Goal: Transaction & Acquisition: Purchase product/service

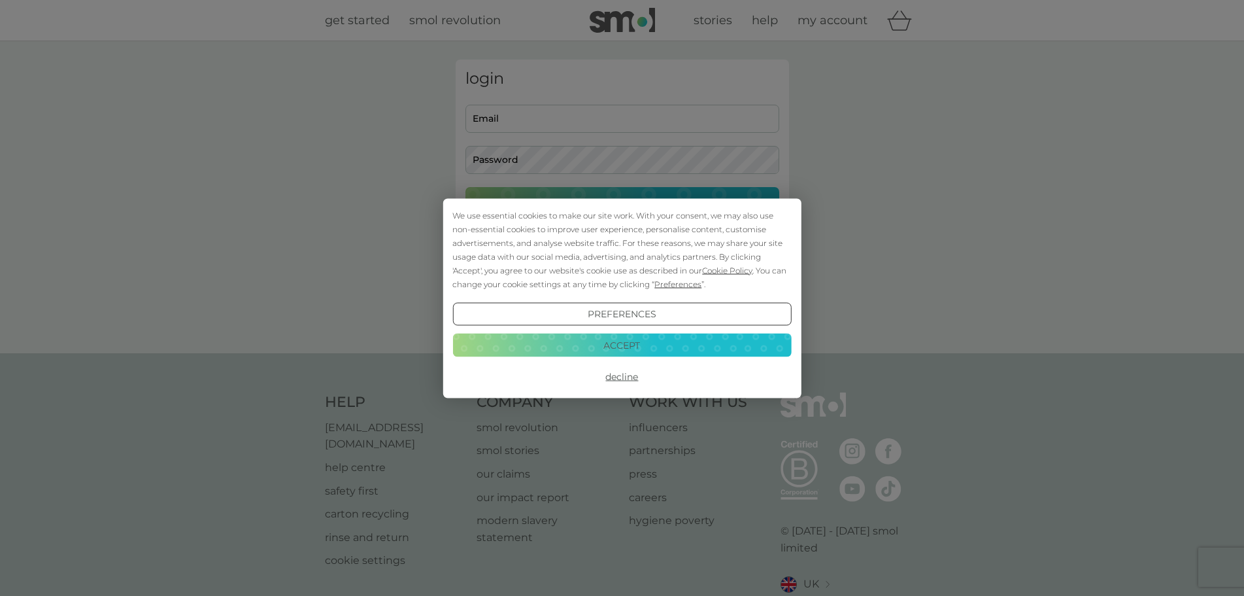
click at [622, 377] on button "Decline" at bounding box center [621, 377] width 339 height 24
click at [628, 385] on button "Decline" at bounding box center [621, 377] width 339 height 24
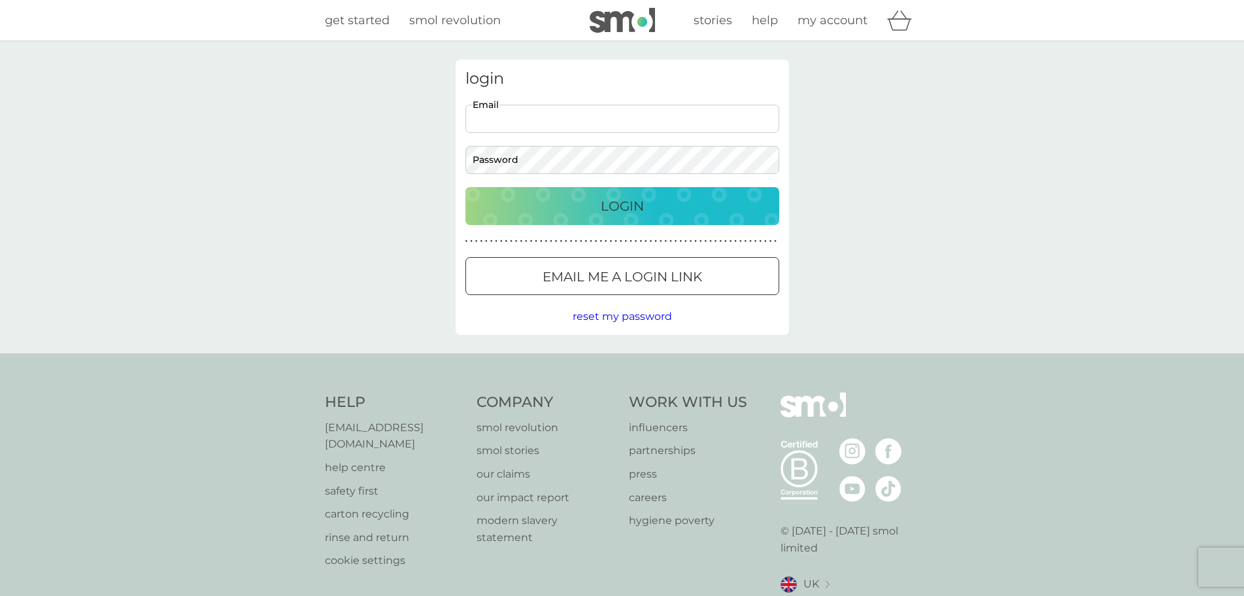
click at [638, 119] on input "Email" at bounding box center [623, 119] width 314 height 28
type input "charlielizabethm@gmail.com"
click at [622, 190] on button "Login" at bounding box center [623, 206] width 314 height 38
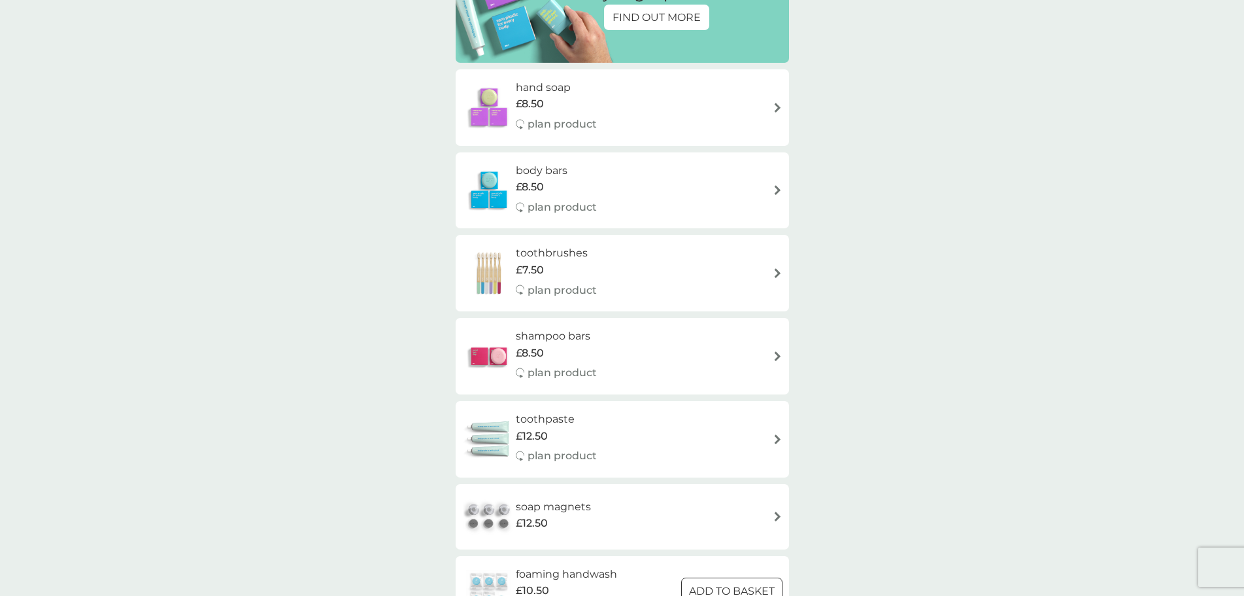
scroll to position [221, 0]
click at [747, 364] on div "shampoo bars £8.50 plan product" at bounding box center [622, 356] width 320 height 57
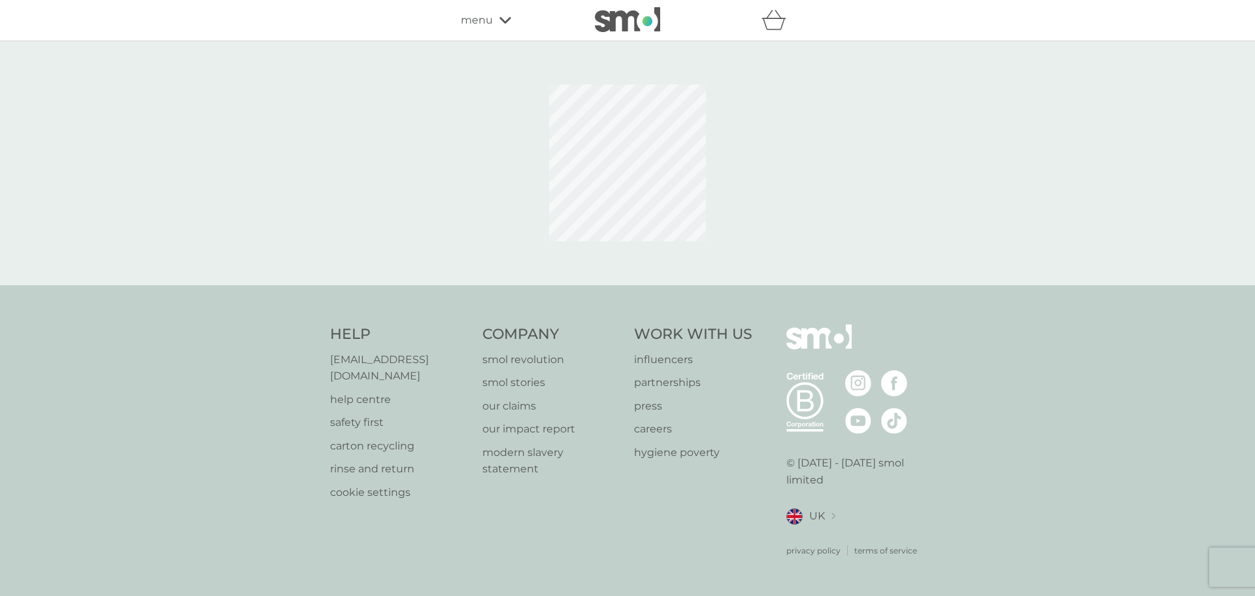
select select "63"
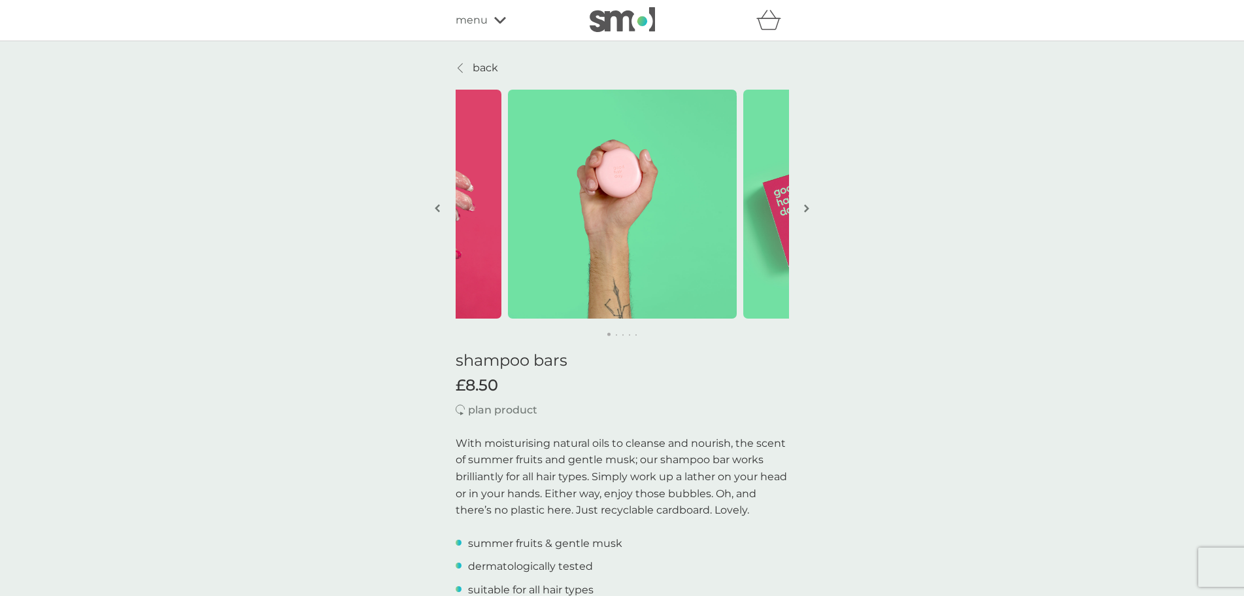
click at [468, 71] on link "back" at bounding box center [477, 67] width 42 height 17
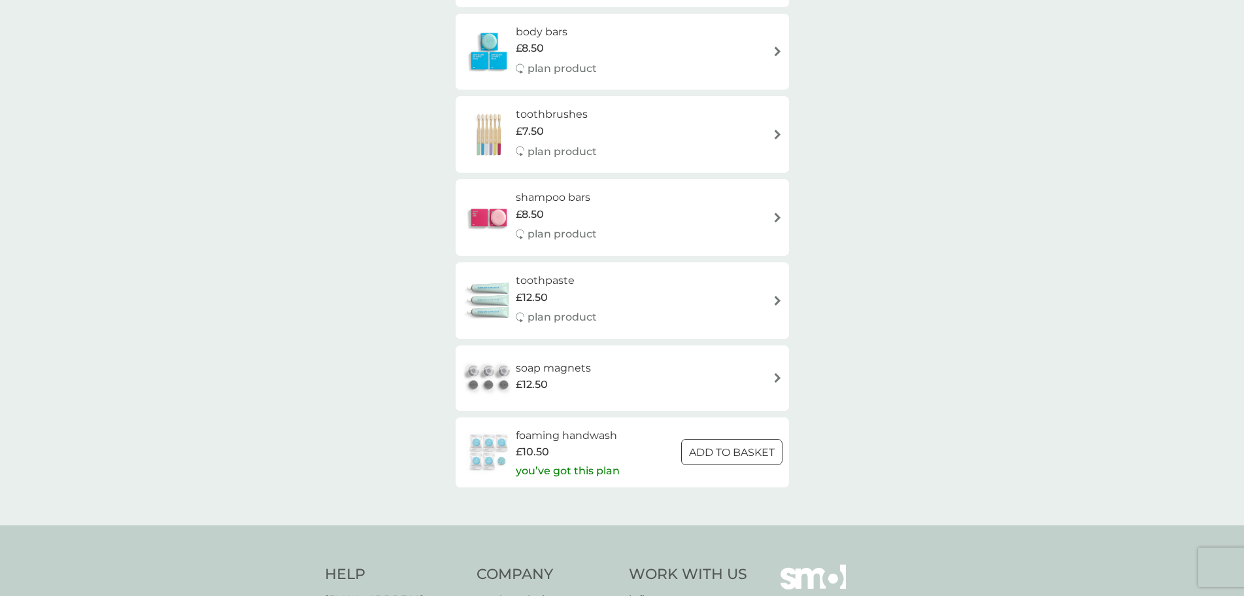
scroll to position [361, 0]
click at [720, 381] on div "soap magnets £12.50" at bounding box center [622, 377] width 320 height 46
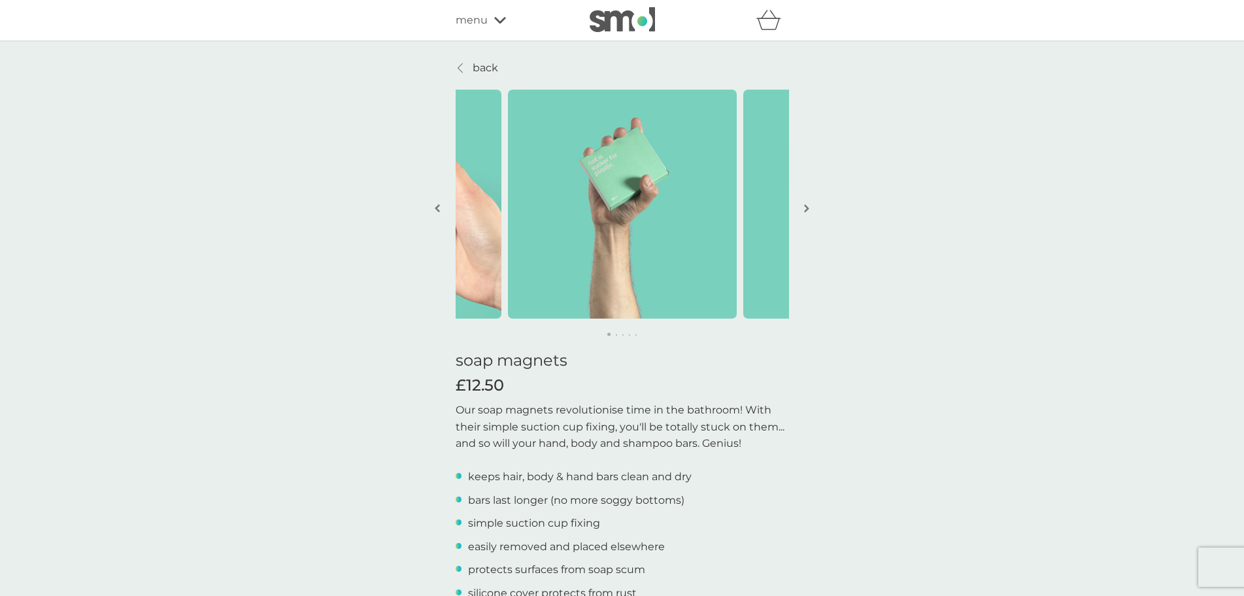
click at [809, 206] on button "button" at bounding box center [807, 209] width 10 height 65
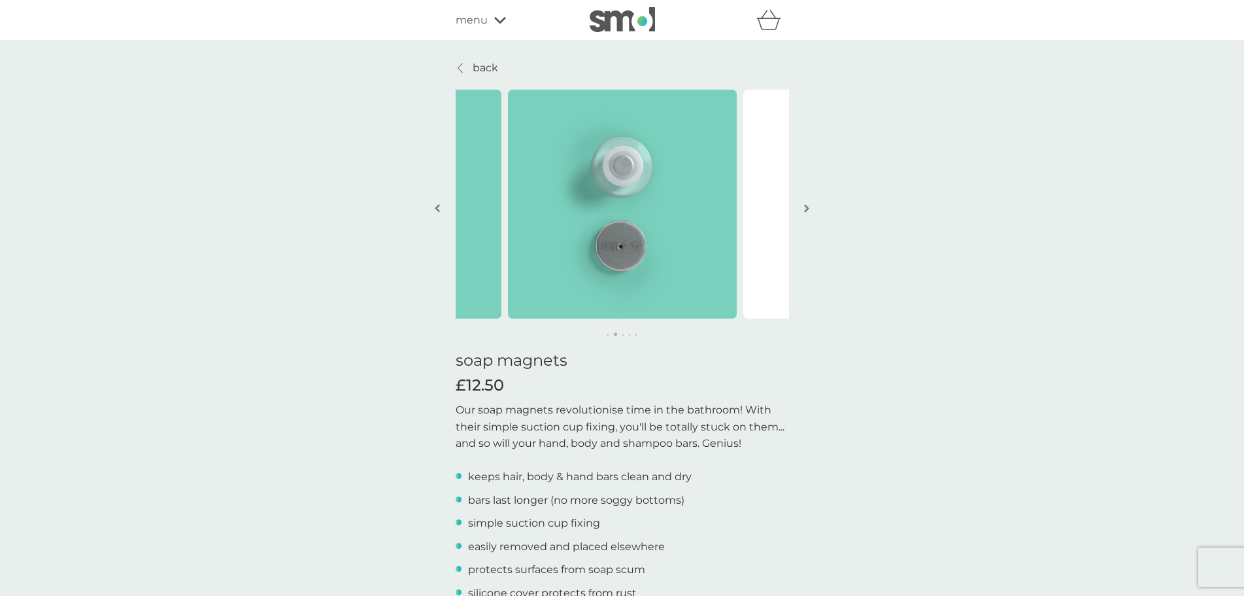
click at [809, 206] on button "button" at bounding box center [807, 209] width 10 height 65
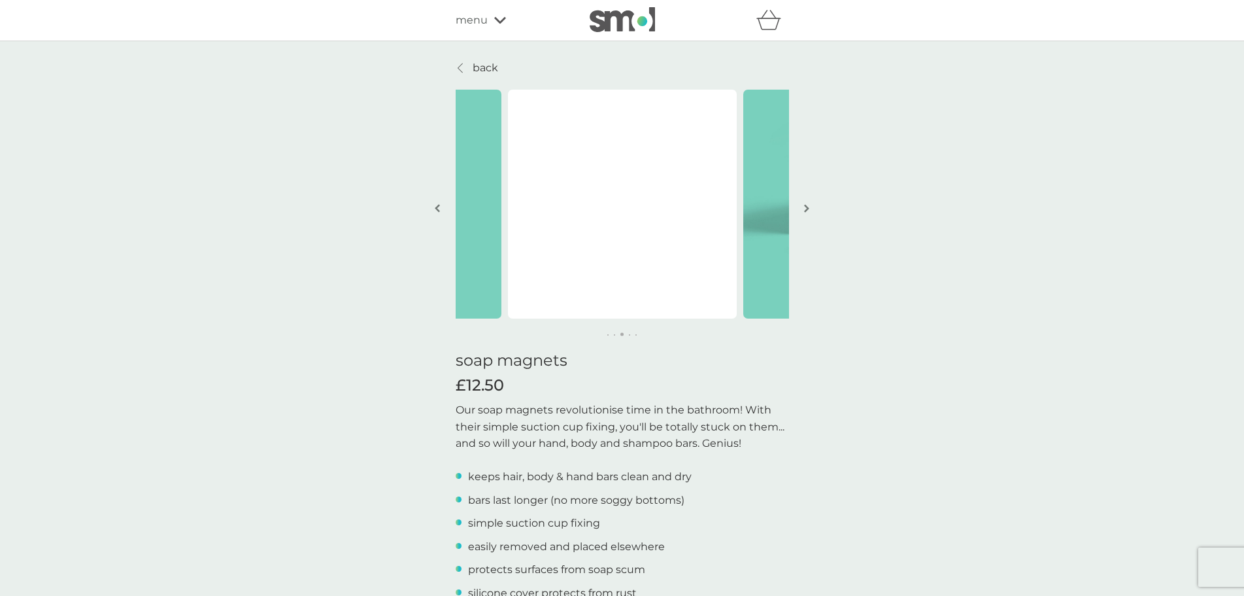
click at [809, 206] on button "button" at bounding box center [807, 209] width 10 height 65
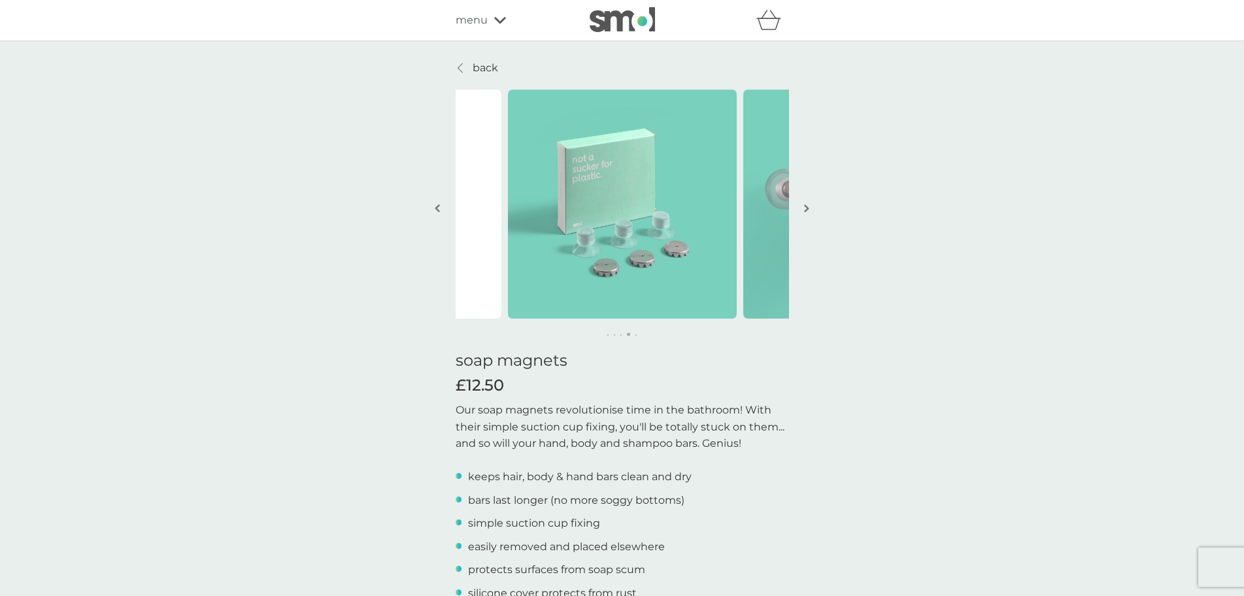
click at [809, 206] on button "button" at bounding box center [807, 209] width 10 height 65
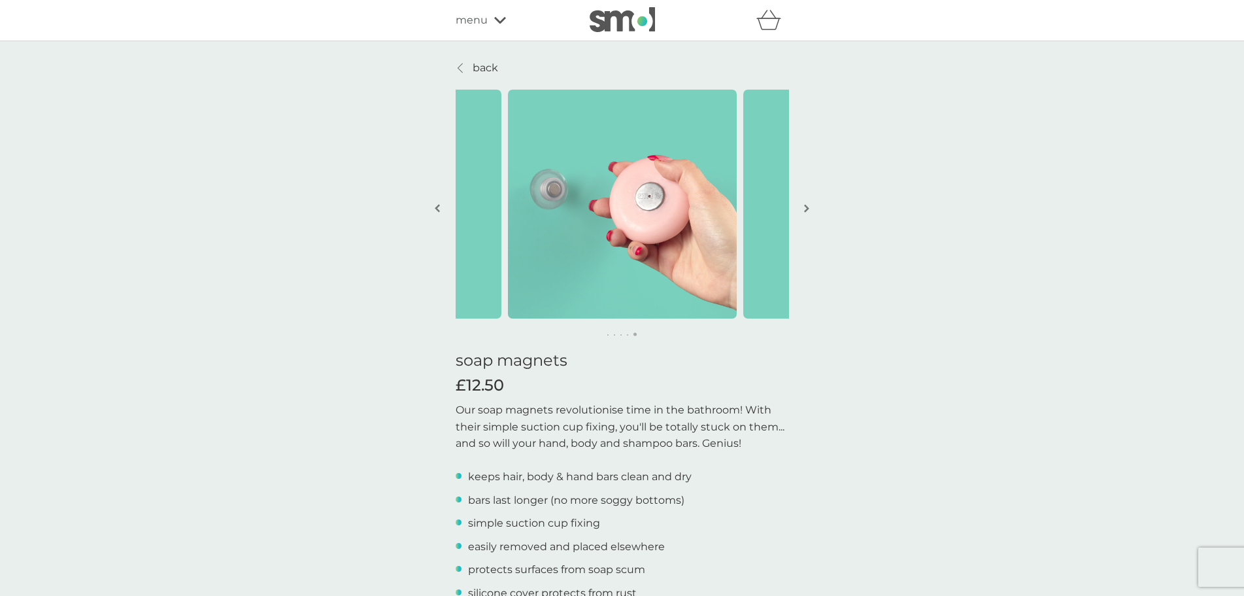
click at [809, 206] on button "button" at bounding box center [807, 209] width 10 height 65
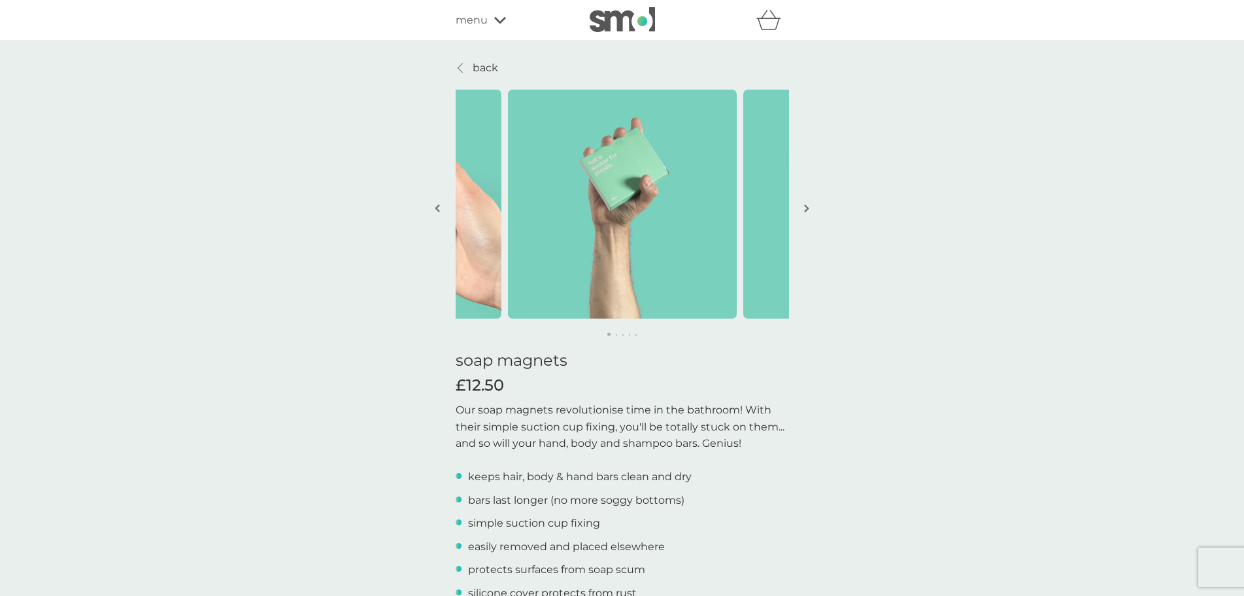
click at [809, 206] on button "button" at bounding box center [807, 209] width 10 height 65
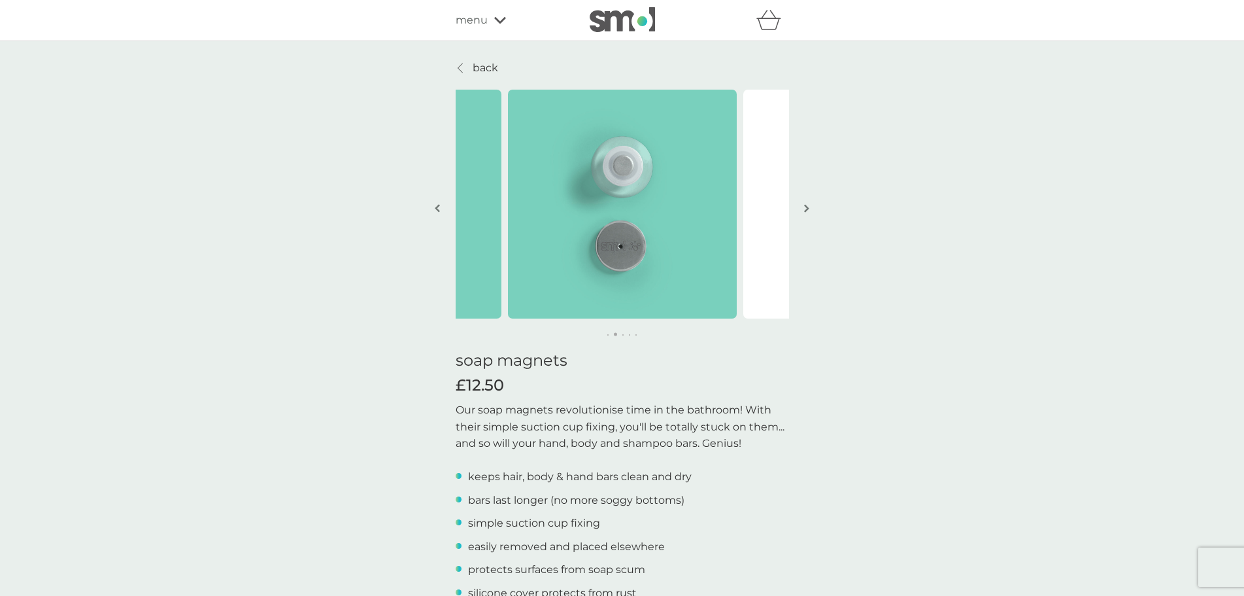
click at [809, 206] on button "button" at bounding box center [807, 209] width 10 height 65
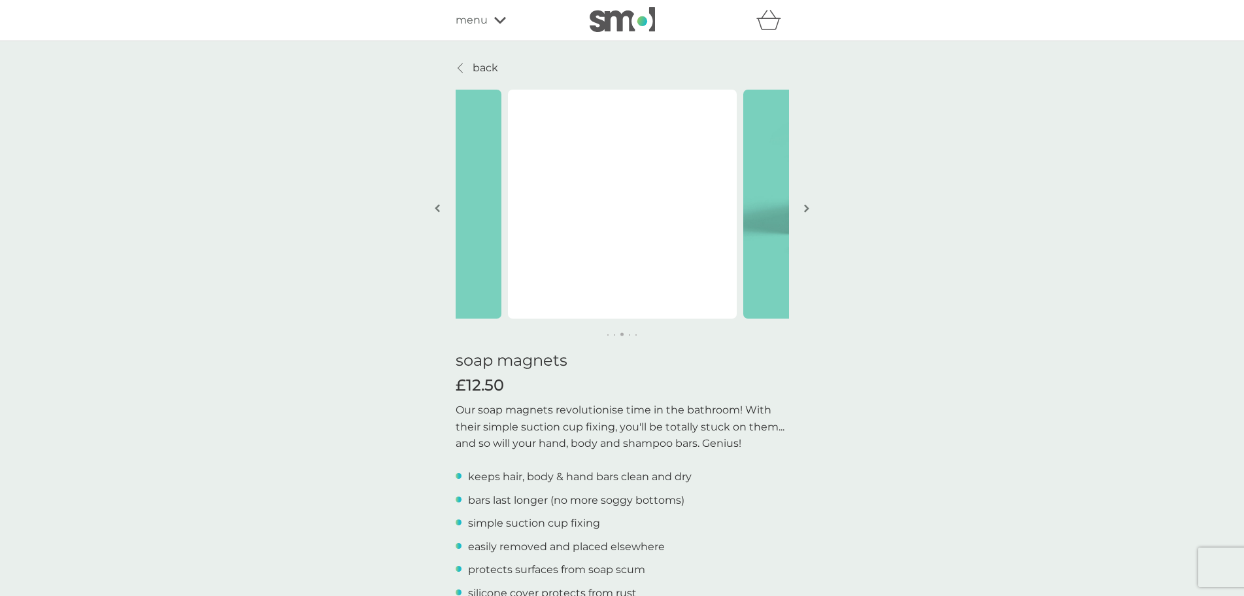
click at [809, 206] on button "button" at bounding box center [807, 209] width 10 height 65
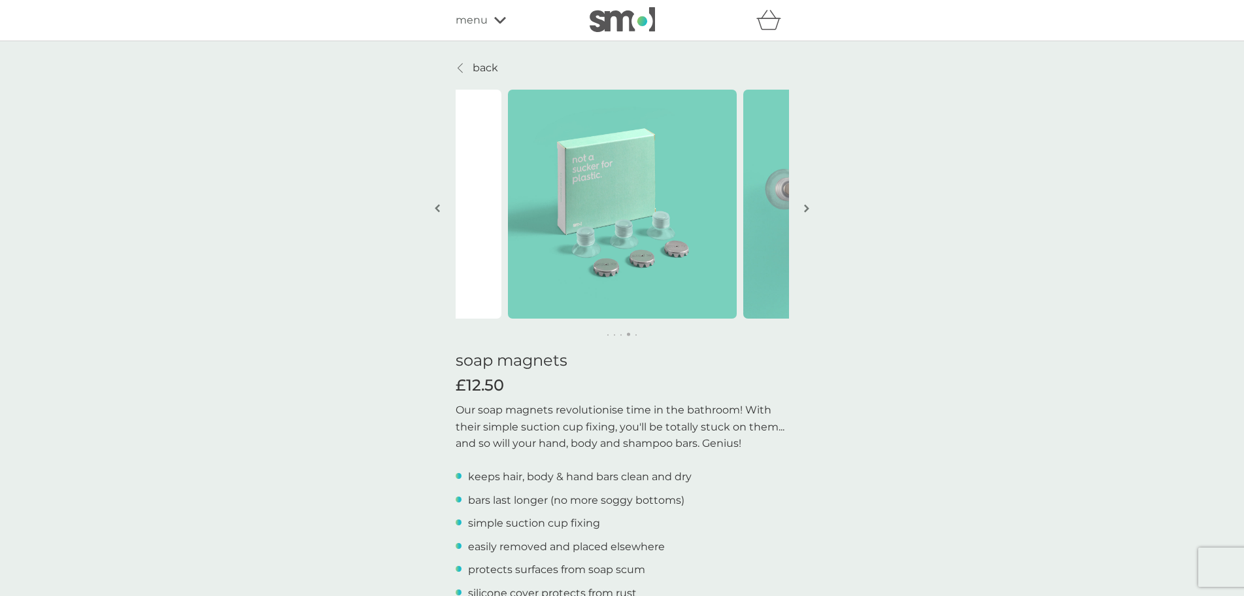
click at [809, 206] on button "button" at bounding box center [807, 209] width 10 height 65
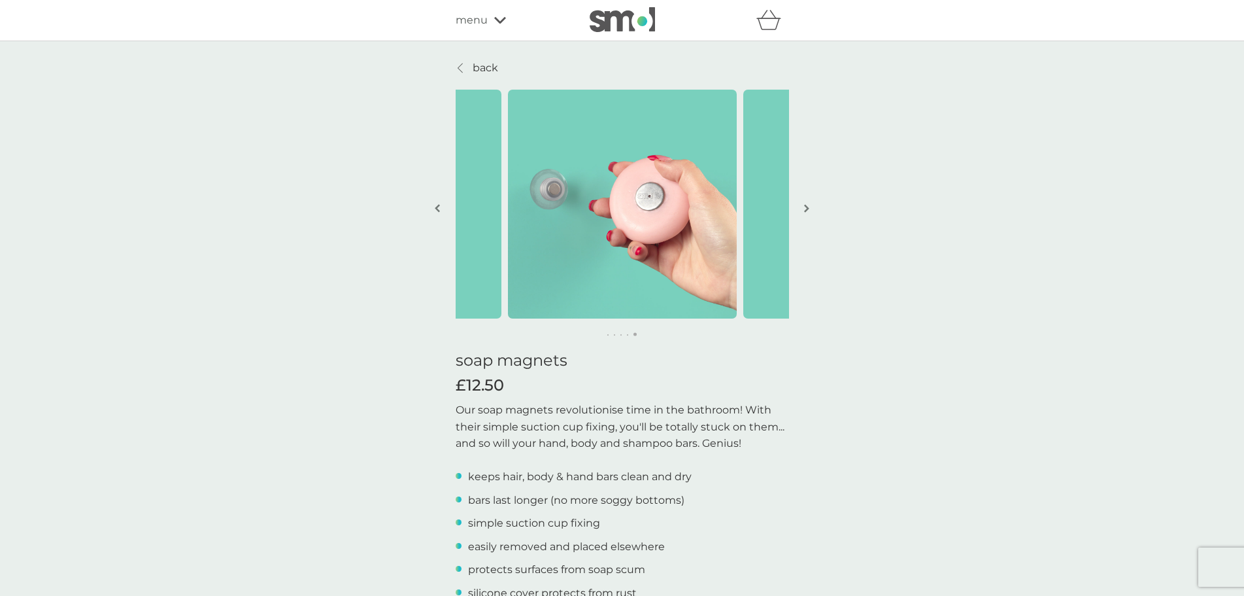
click at [809, 206] on button "button" at bounding box center [807, 209] width 10 height 65
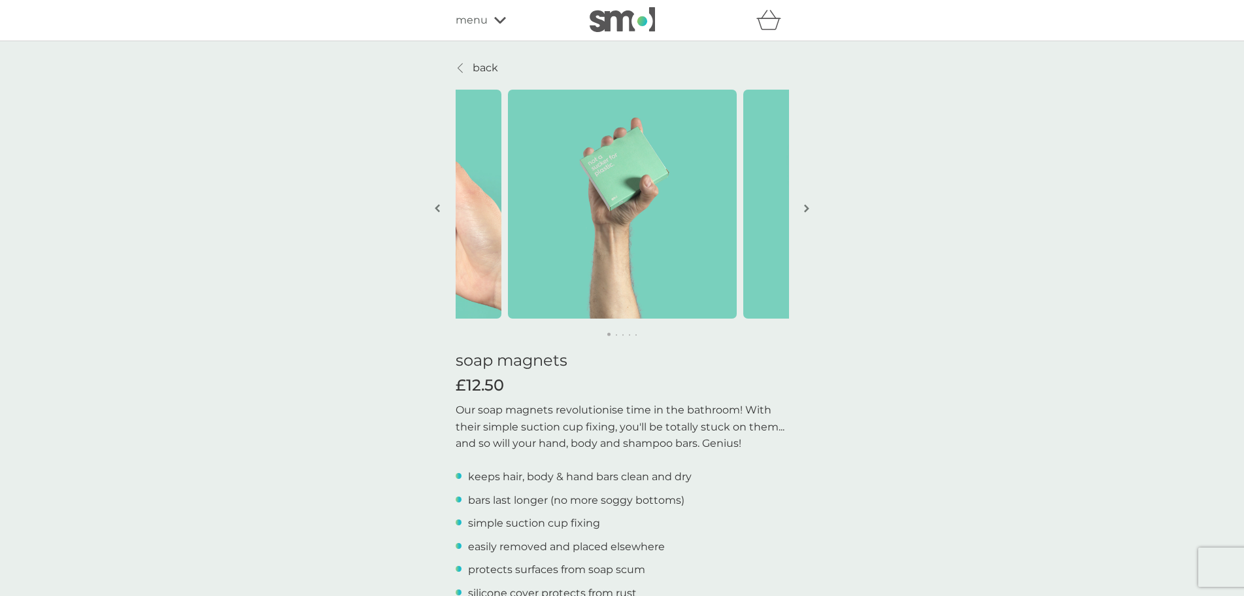
click at [809, 206] on button "button" at bounding box center [807, 209] width 10 height 65
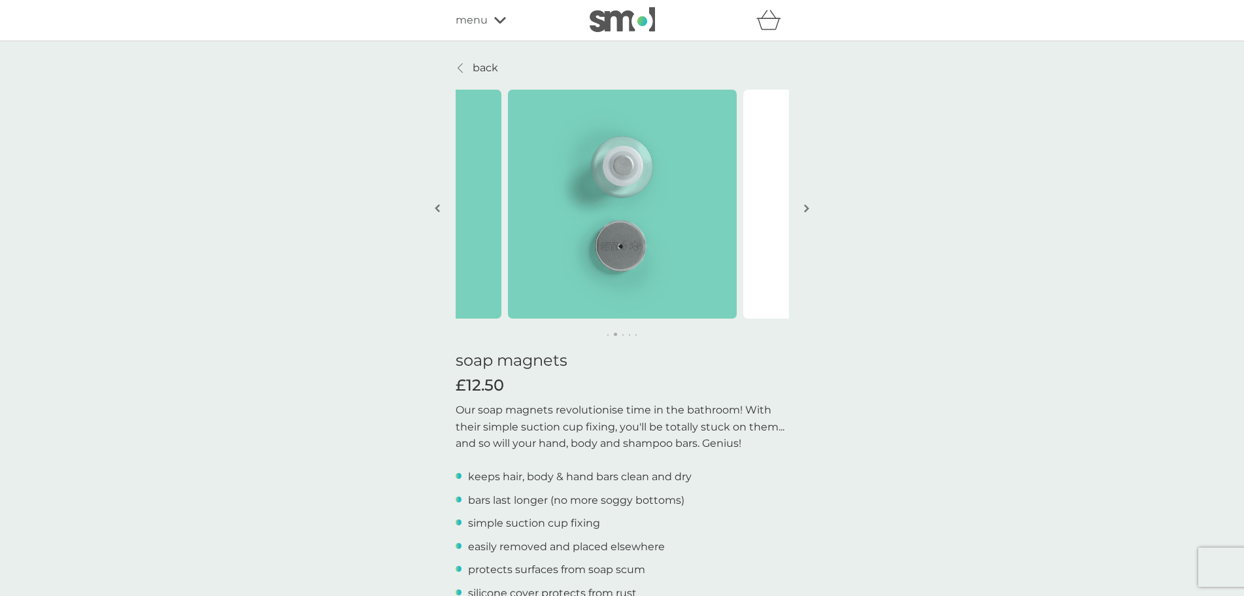
click at [809, 206] on button "button" at bounding box center [807, 209] width 10 height 65
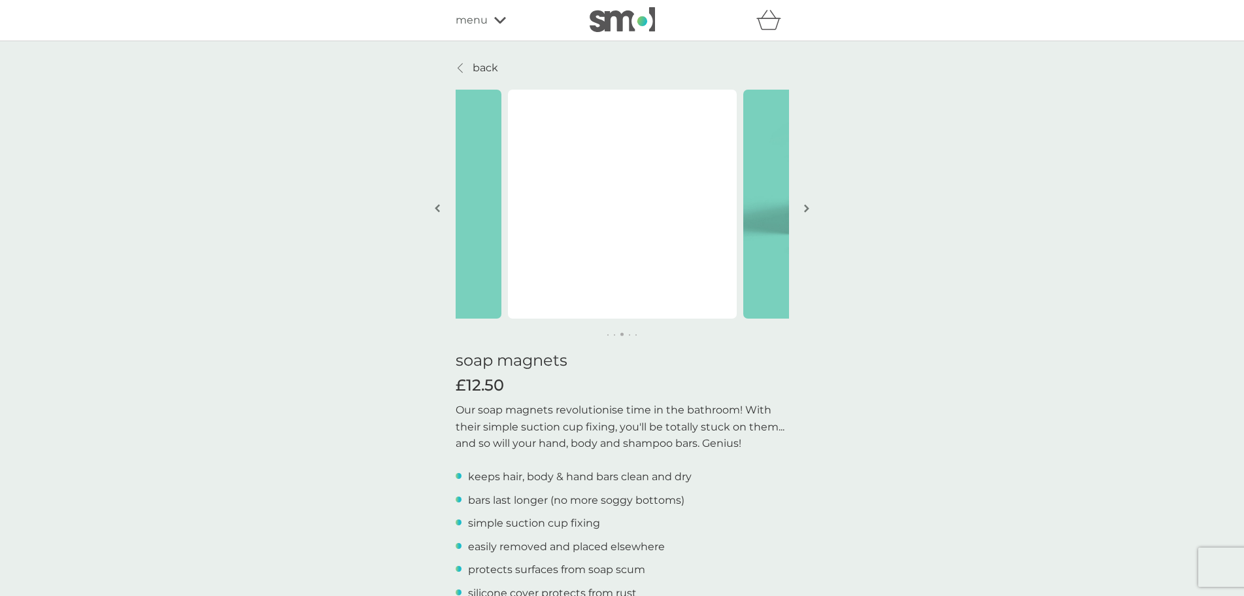
click at [809, 206] on button "button" at bounding box center [807, 209] width 10 height 65
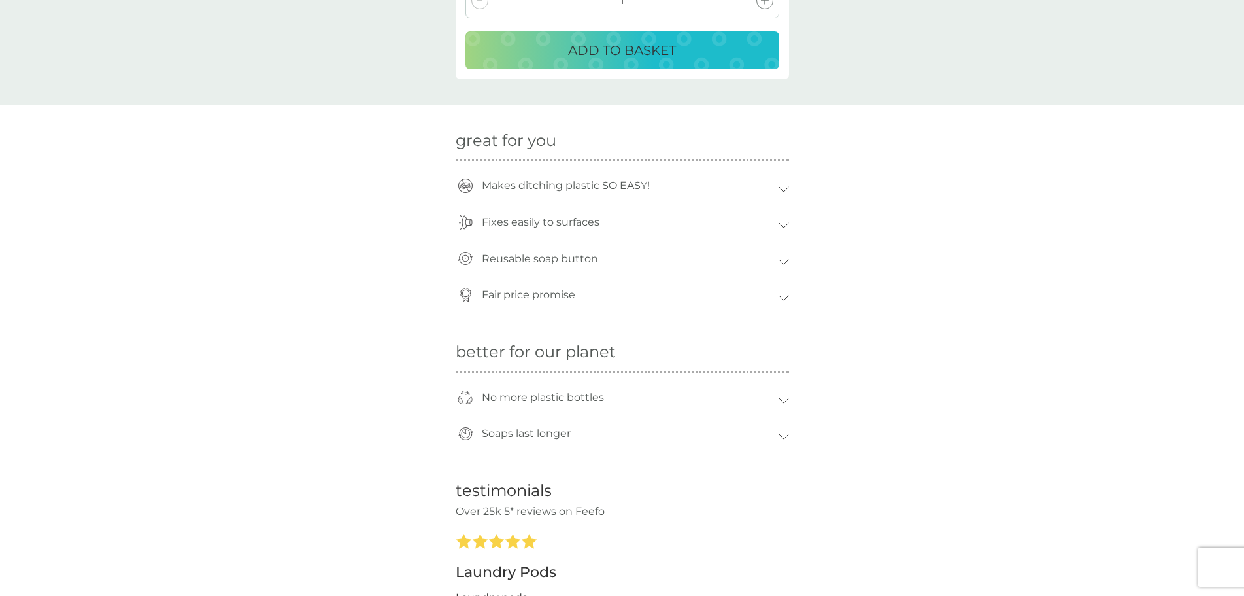
scroll to position [670, 0]
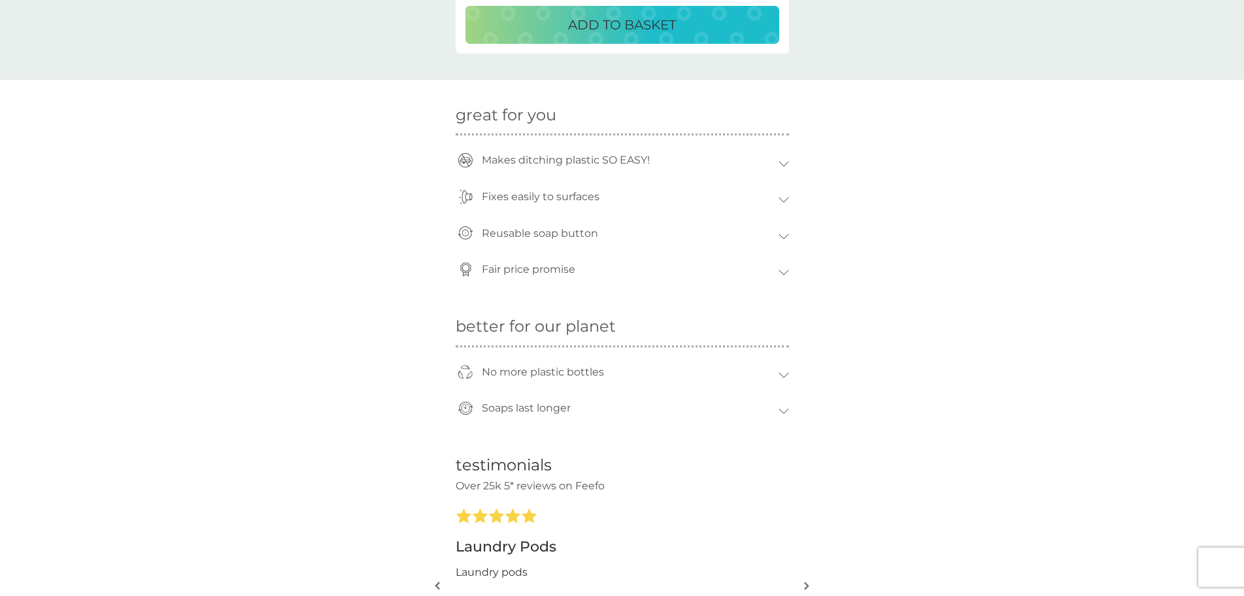
click at [785, 235] on icon at bounding box center [784, 236] width 10 height 6
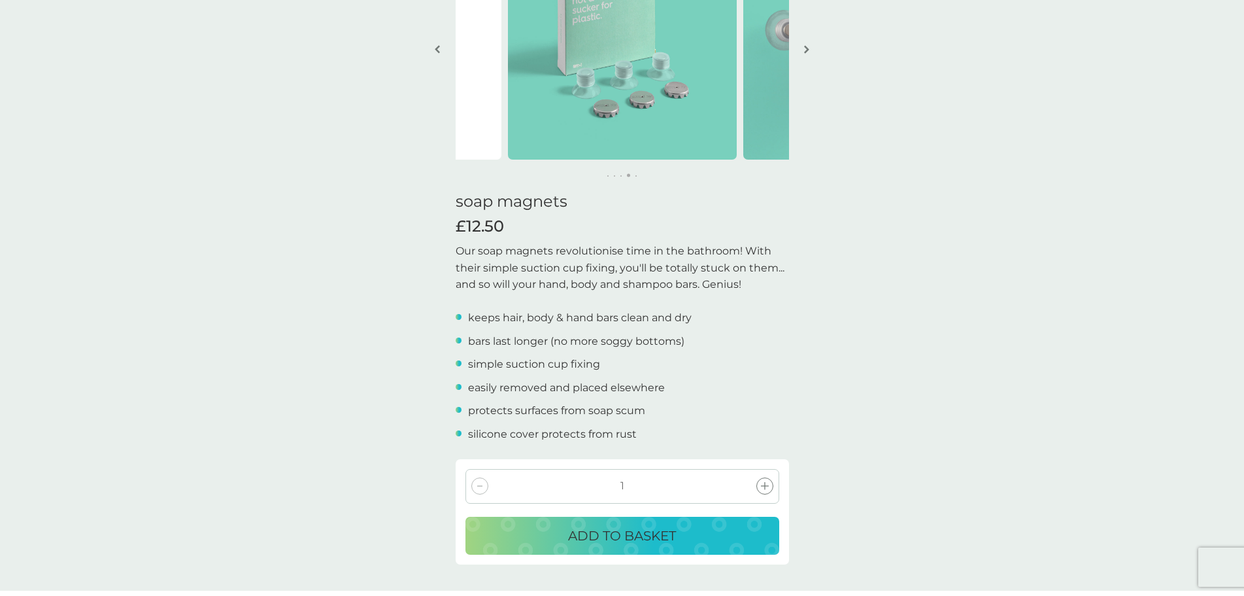
scroll to position [0, 0]
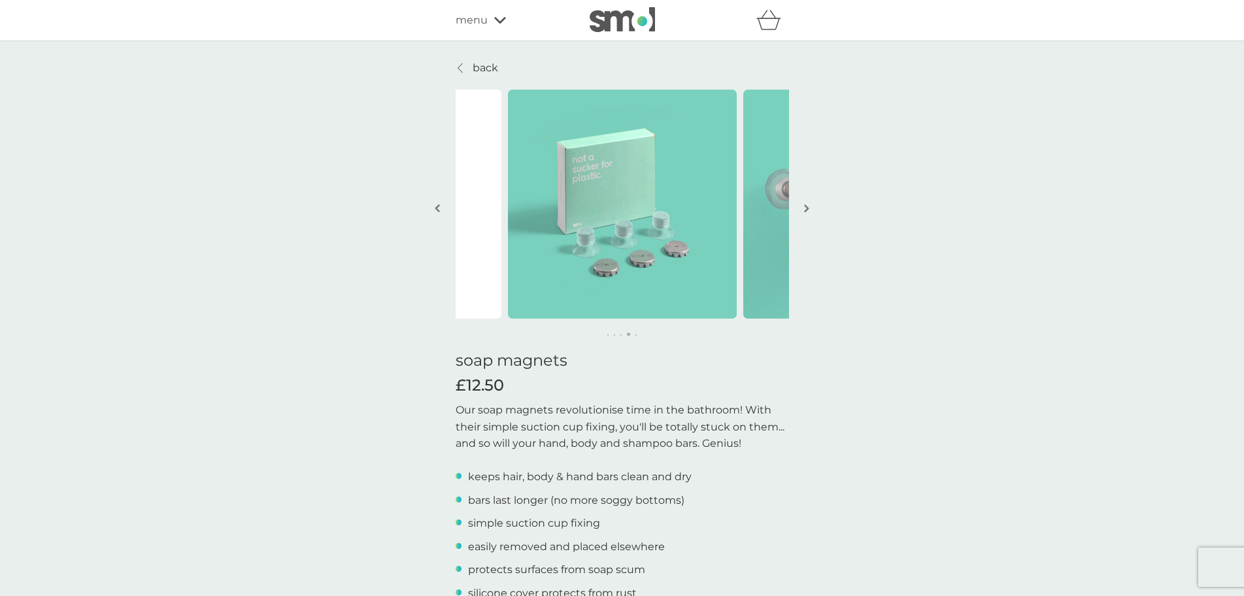
click at [806, 203] on button "button" at bounding box center [807, 209] width 10 height 65
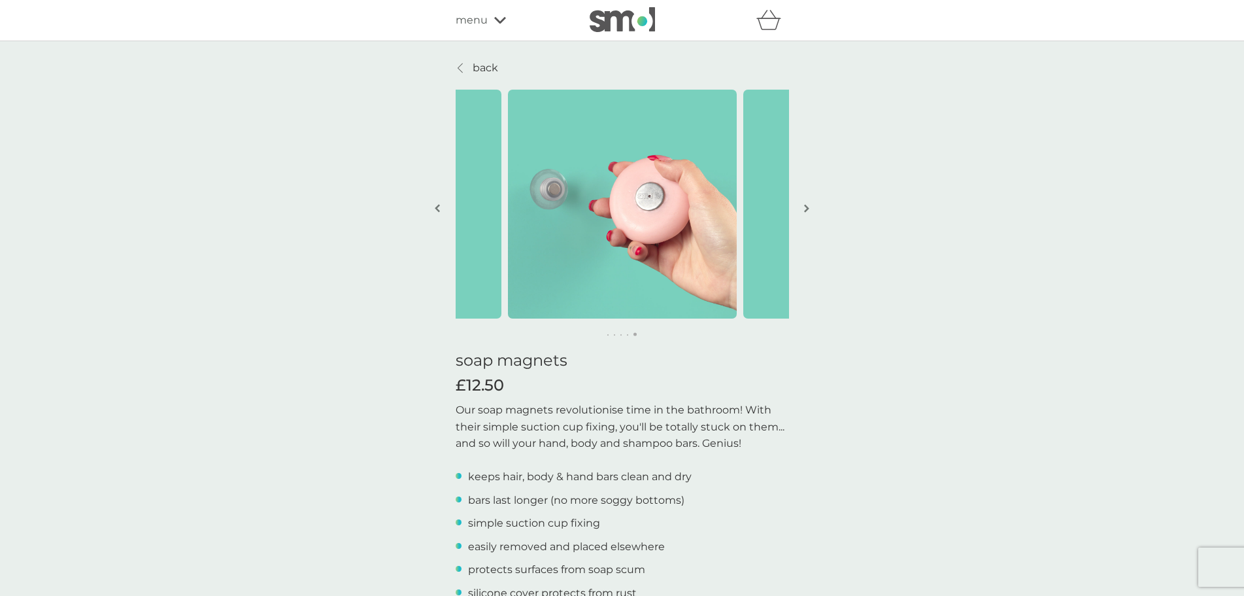
click at [806, 203] on button "button" at bounding box center [807, 209] width 10 height 65
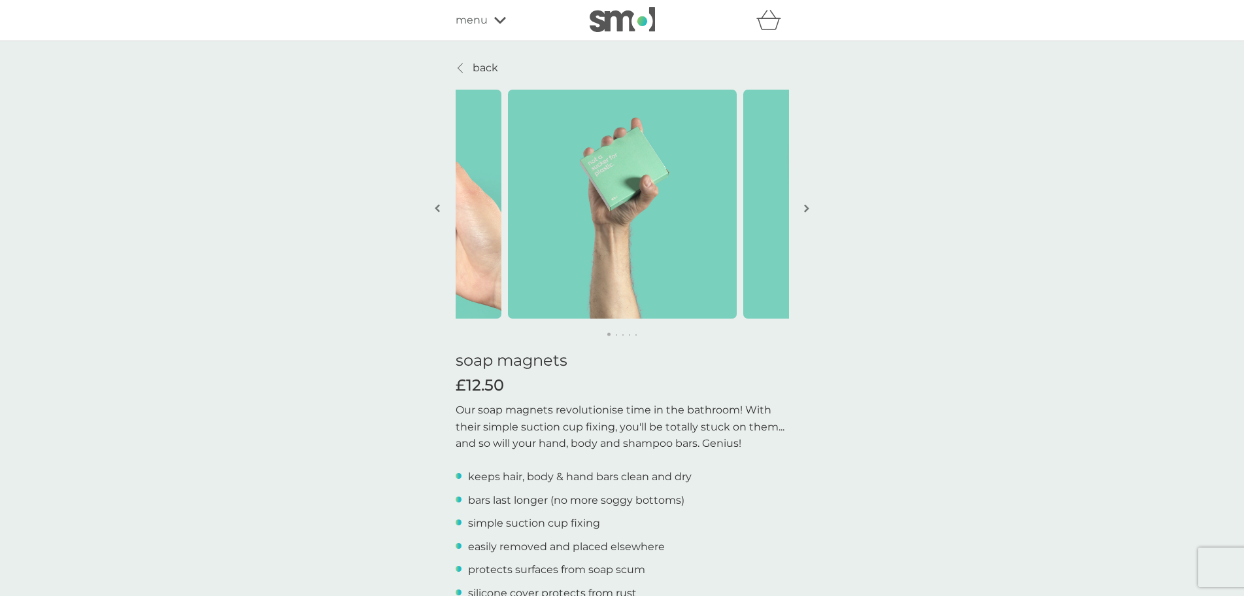
click at [806, 203] on button "button" at bounding box center [807, 209] width 10 height 65
